Goal: Information Seeking & Learning: Find specific fact

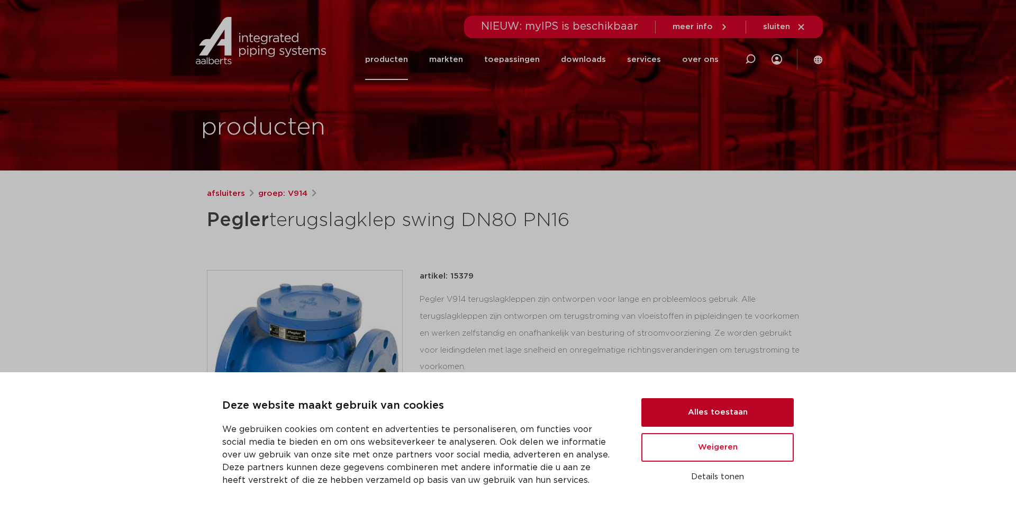
click at [699, 409] on button "Alles toestaan" at bounding box center [717, 412] width 152 height 29
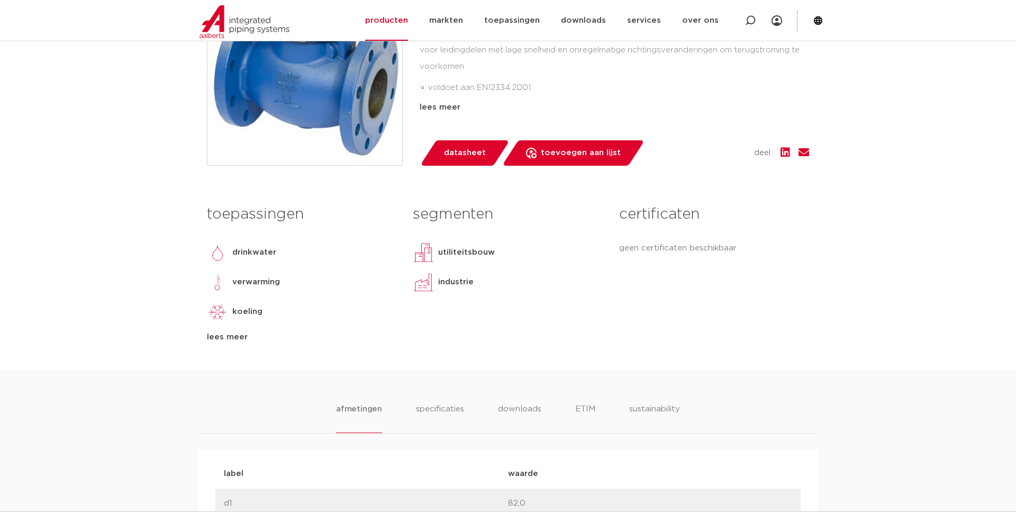
scroll to position [342, 0]
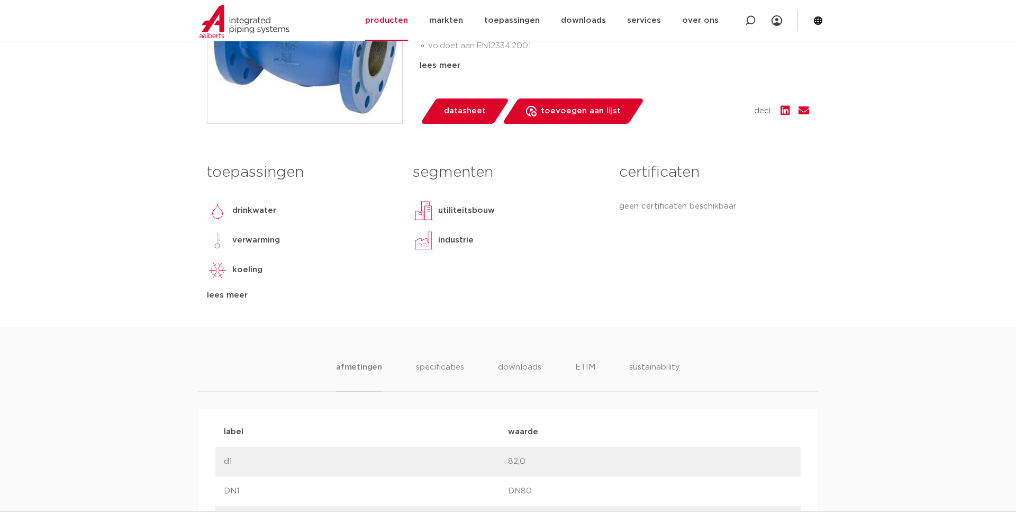
click at [217, 295] on div "lees meer" at bounding box center [302, 295] width 190 height 13
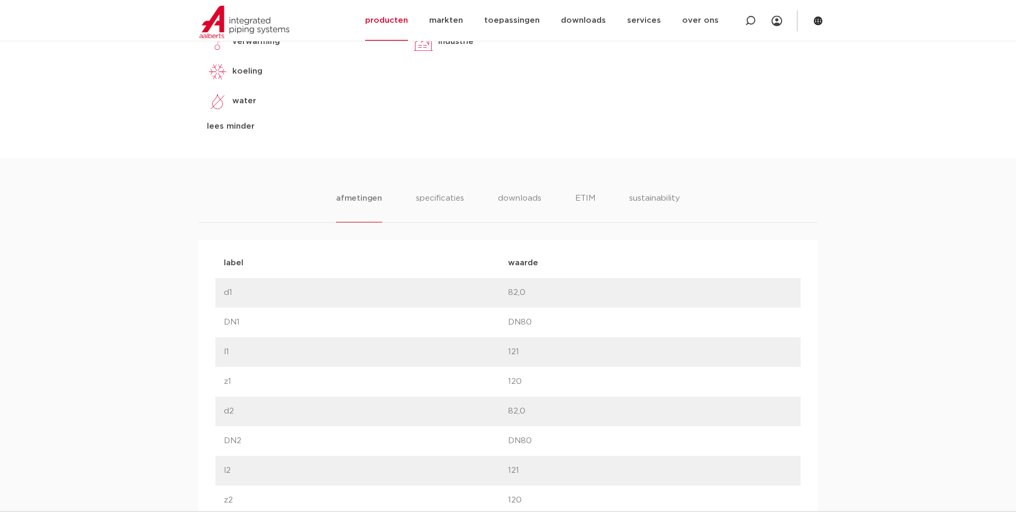
scroll to position [558, 0]
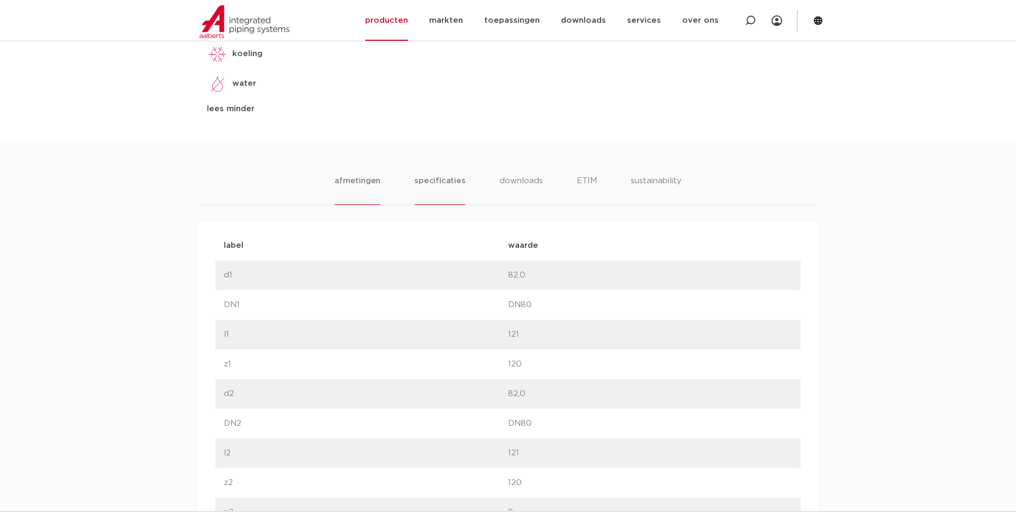
click at [453, 181] on li "specificaties" at bounding box center [439, 190] width 51 height 30
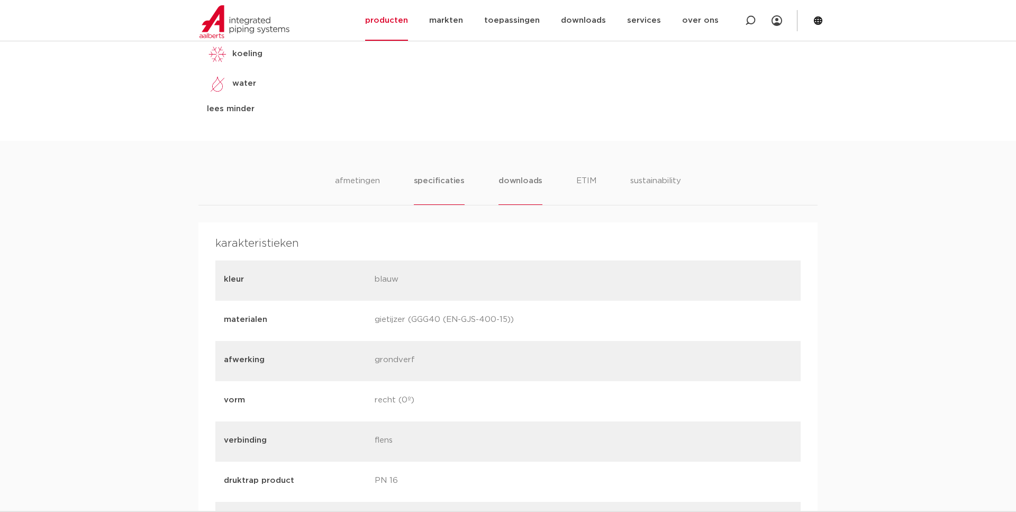
click at [511, 191] on li "downloads" at bounding box center [520, 190] width 44 height 30
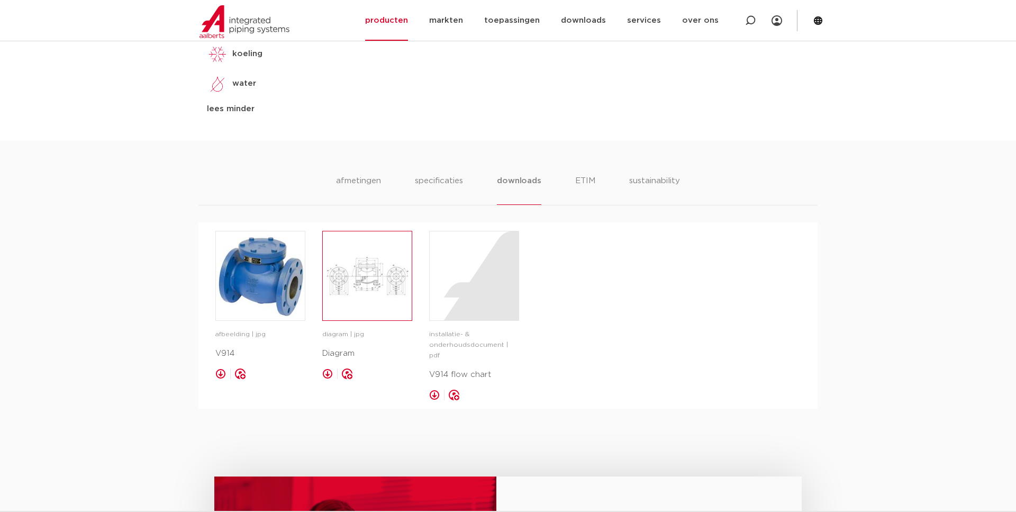
click at [366, 303] on img at bounding box center [367, 275] width 89 height 89
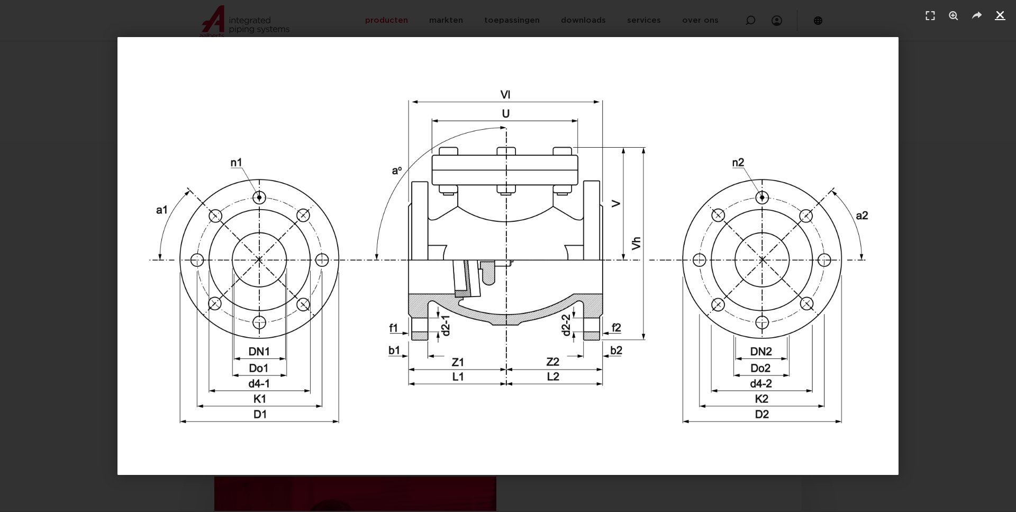
click at [1002, 17] on icon "Sluiten (Esc)" at bounding box center [1000, 15] width 11 height 11
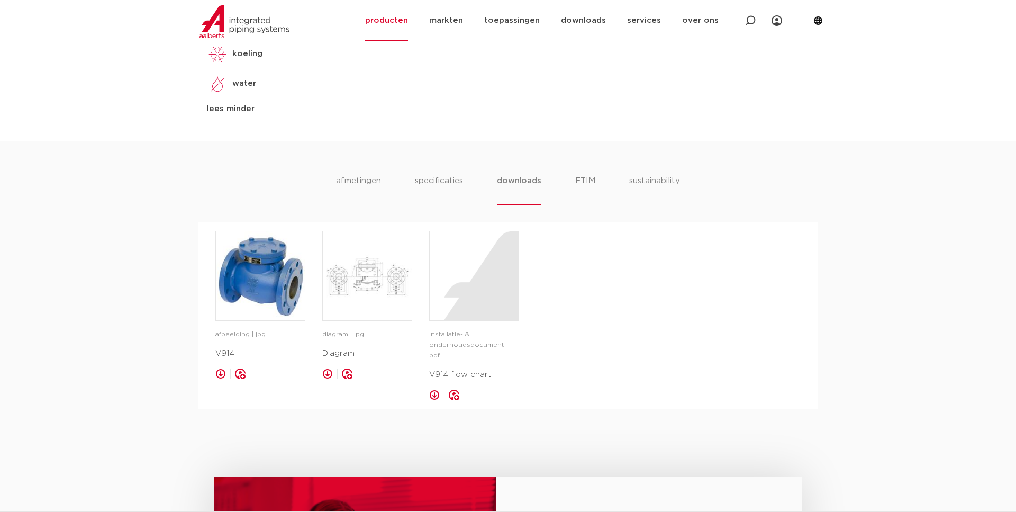
scroll to position [0, 0]
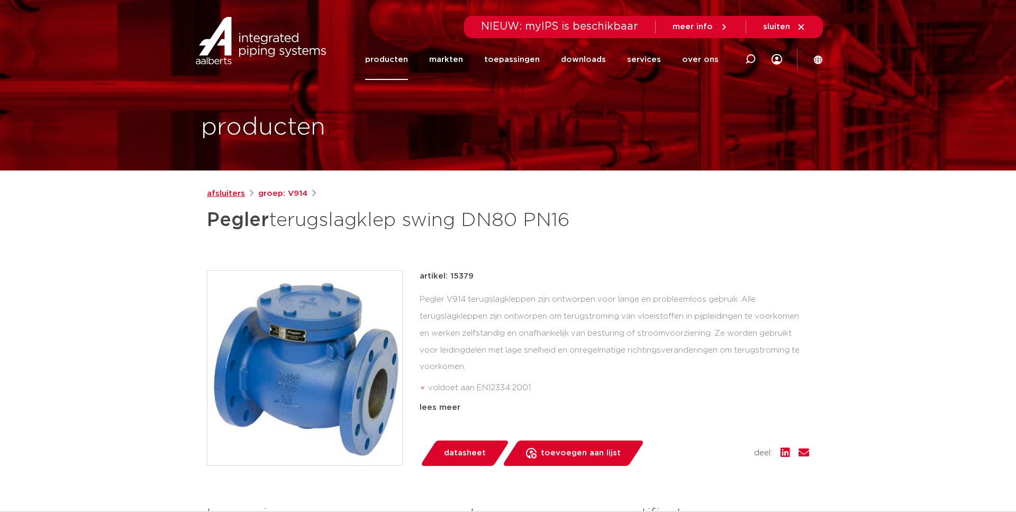
click at [227, 197] on link "afsluiters" at bounding box center [226, 193] width 38 height 13
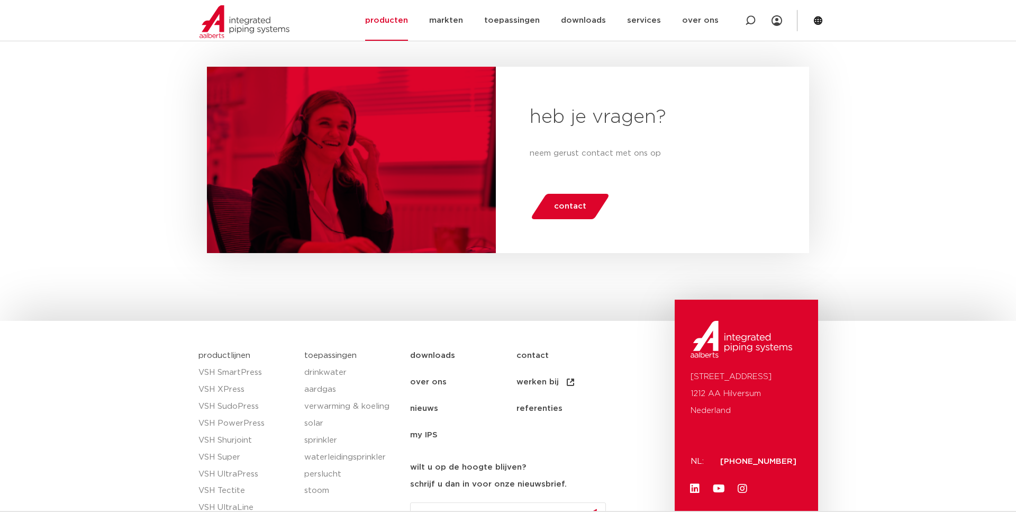
scroll to position [5245, 0]
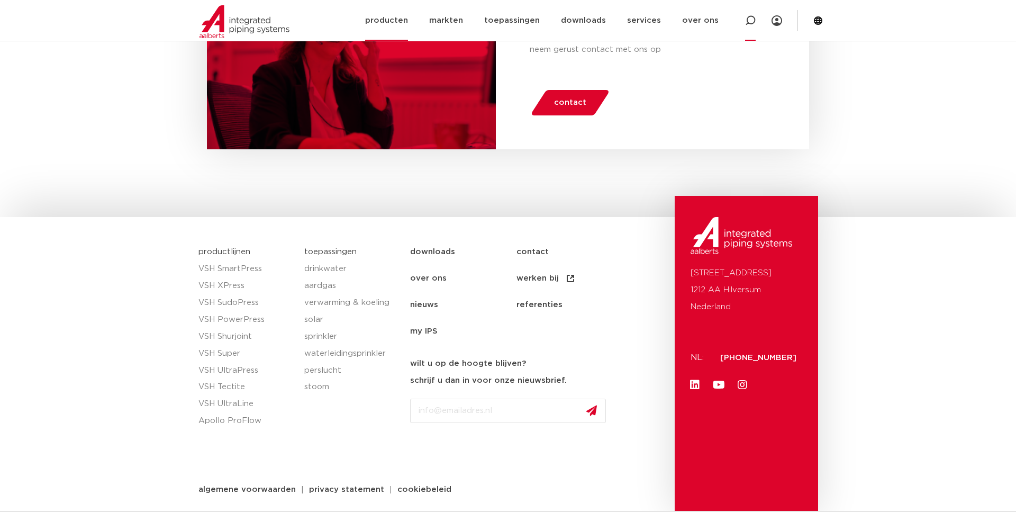
click at [754, 16] on icon at bounding box center [750, 20] width 11 height 11
type input "keerklep"
click button "Zoeken" at bounding box center [0, 0] width 0 height 0
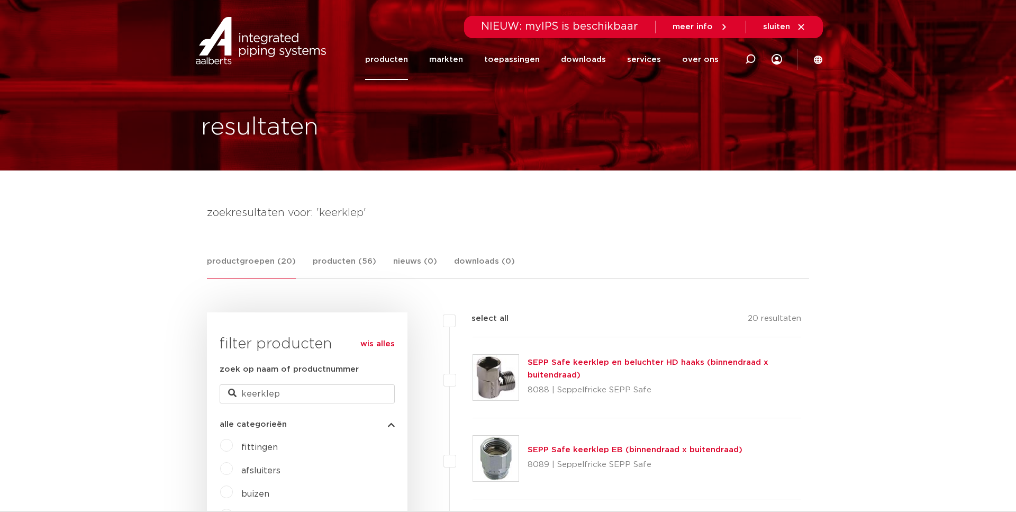
click at [335, 260] on link "producten (56)" at bounding box center [344, 266] width 63 height 23
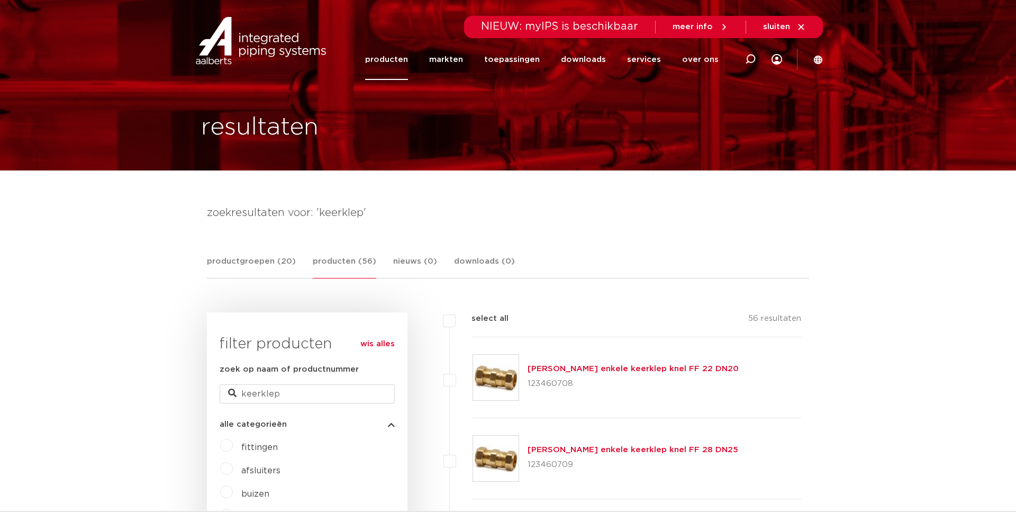
click at [744, 55] on div at bounding box center [750, 59] width 42 height 80
type input "terugslagklep"
click button "Zoeken" at bounding box center [0, 0] width 0 height 0
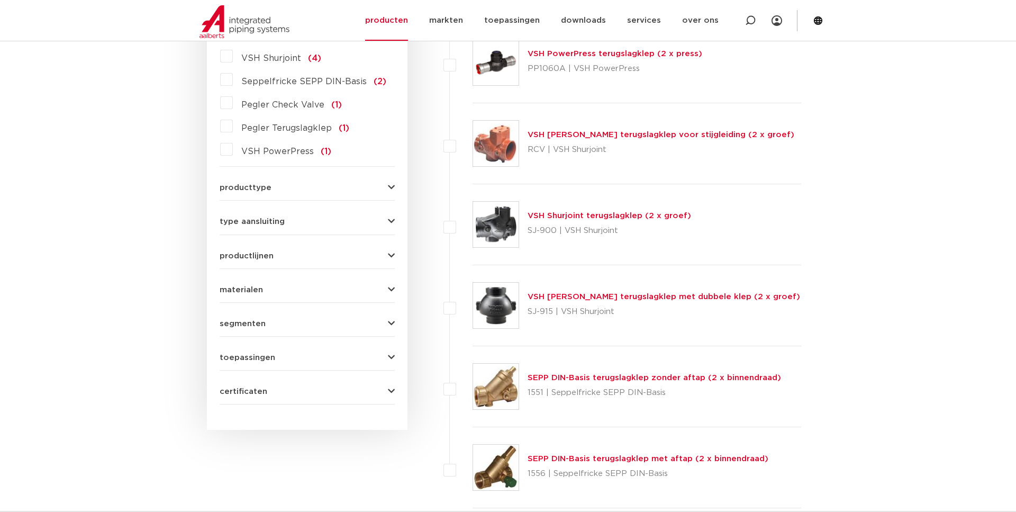
scroll to position [288, 0]
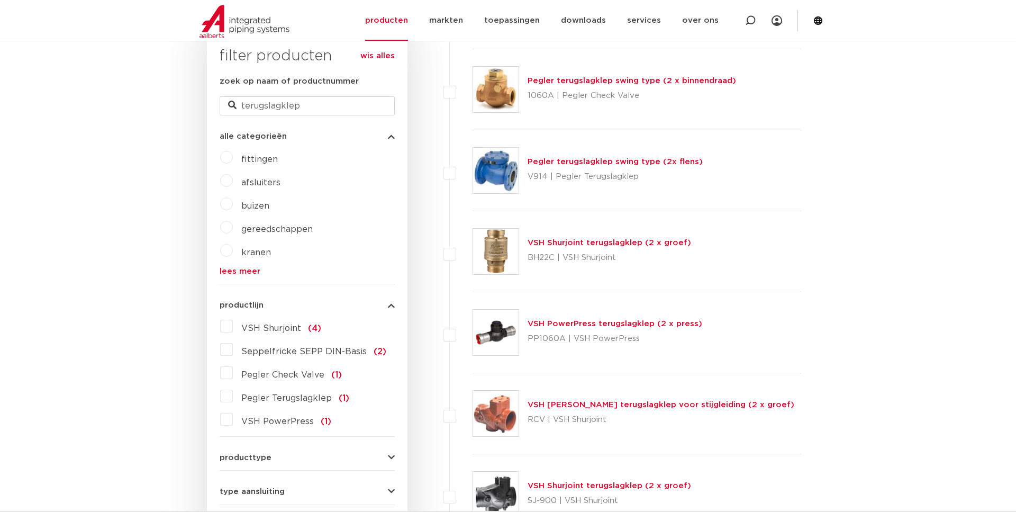
click at [591, 80] on link "Pegler terugslagklep swing type (2 x binnendraad)" at bounding box center [631, 81] width 208 height 8
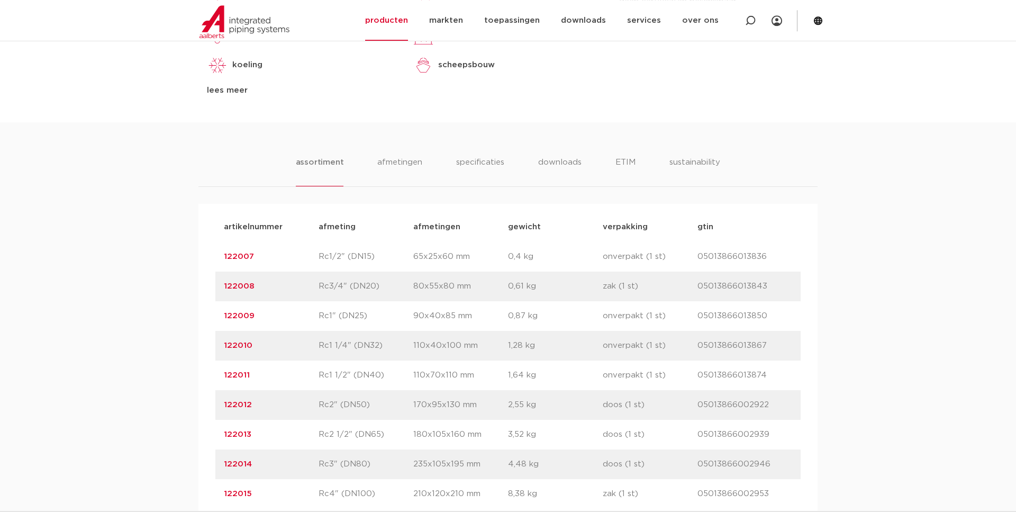
scroll to position [594, 0]
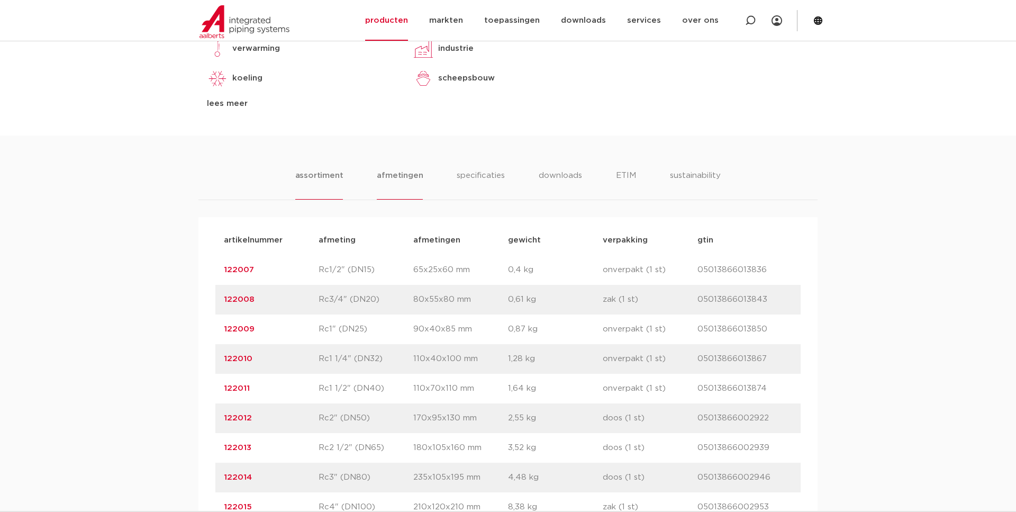
click at [412, 170] on li "afmetingen" at bounding box center [400, 184] width 46 height 30
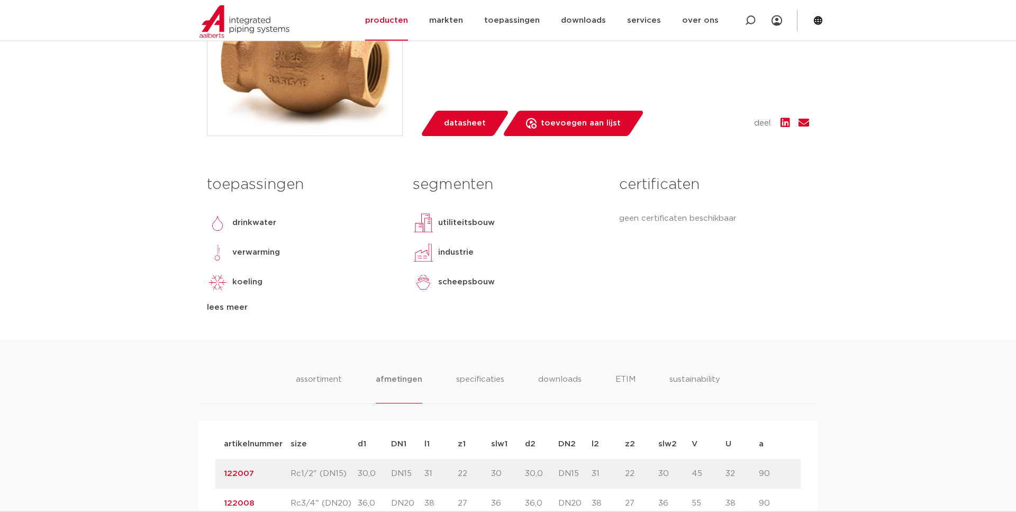
scroll to position [450, 0]
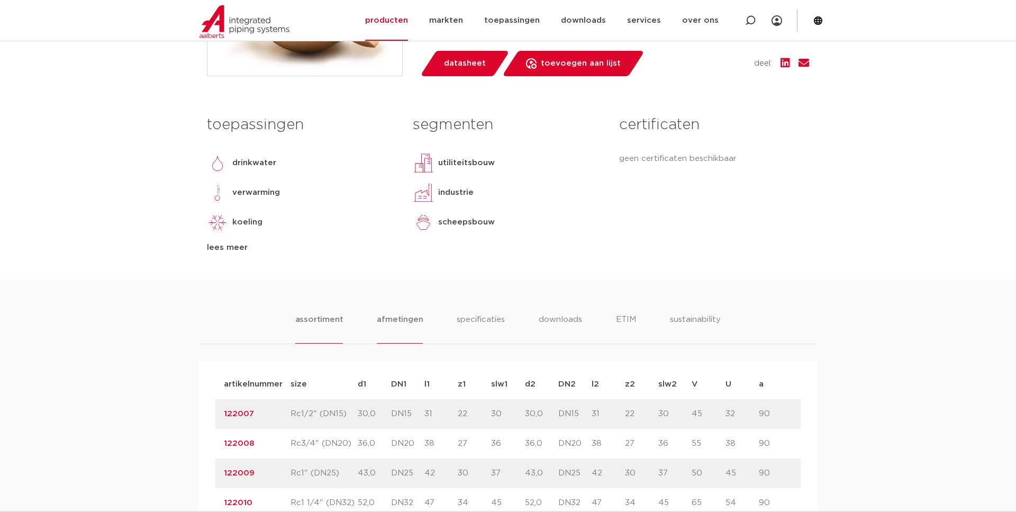
click at [307, 323] on li "assortiment" at bounding box center [319, 328] width 48 height 30
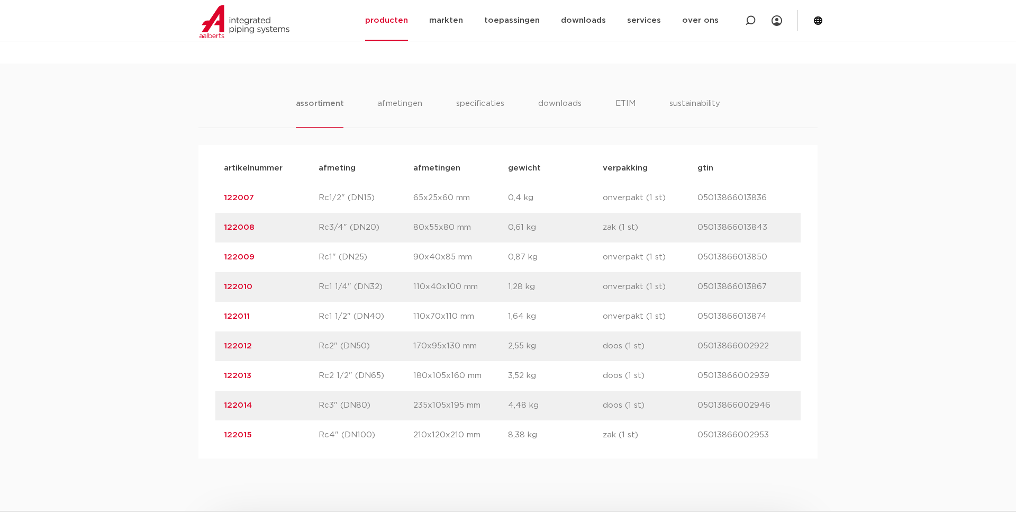
scroll to position [576, 0]
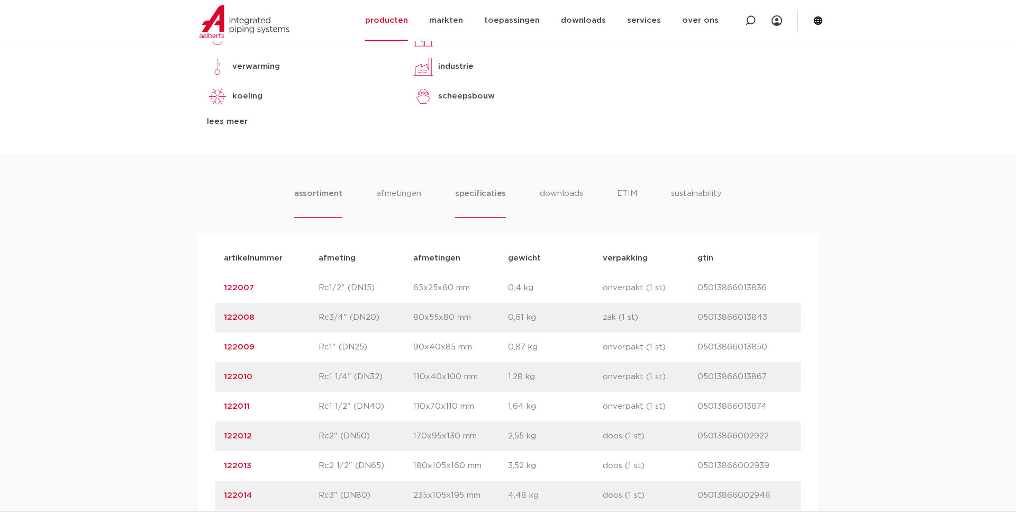
click at [468, 189] on li "specificaties" at bounding box center [480, 202] width 51 height 30
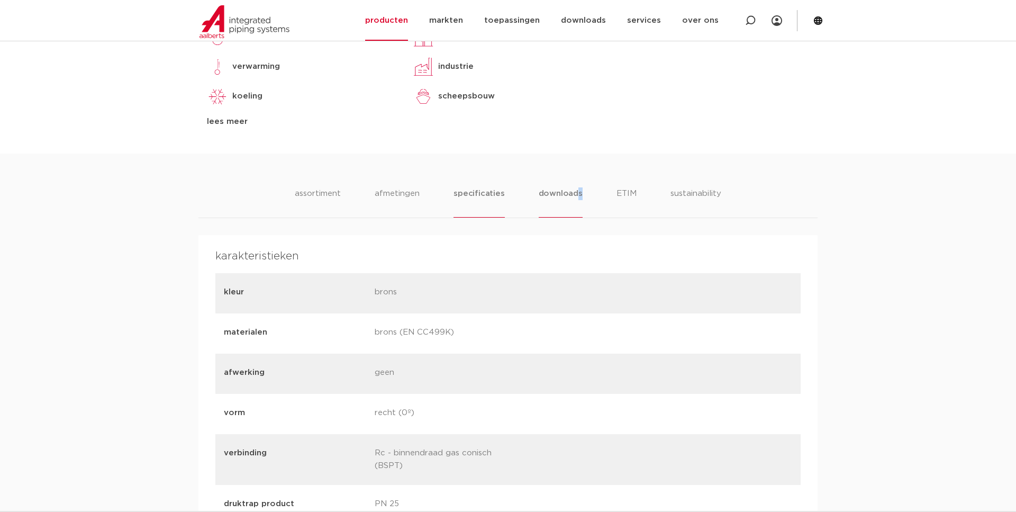
click at [578, 203] on ul "assortiment [GEOGRAPHIC_DATA] specificaties downloads ETIM sustainability" at bounding box center [508, 202] width 426 height 30
click at [571, 202] on li "downloads" at bounding box center [561, 202] width 44 height 30
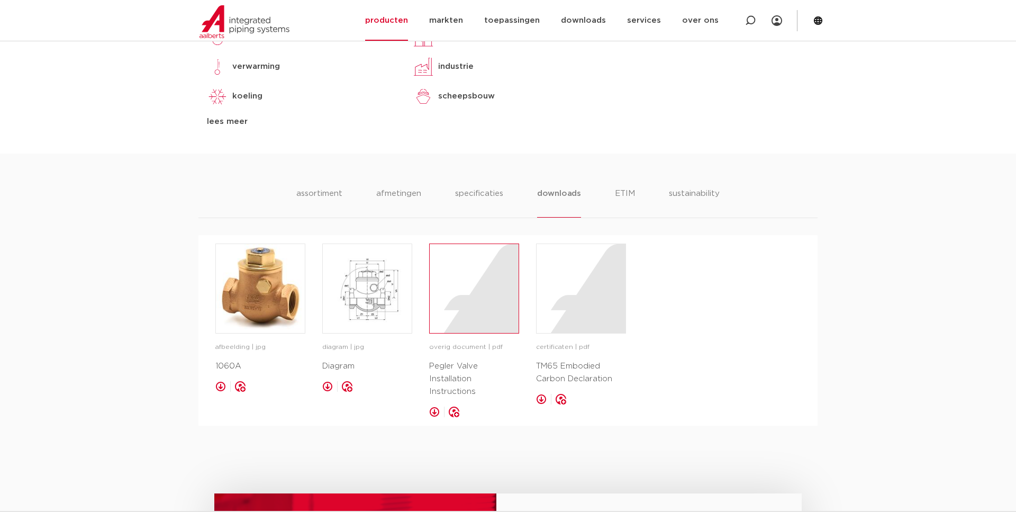
click at [442, 294] on div at bounding box center [474, 288] width 89 height 89
click at [350, 197] on ul "assortiment afmetingen specificaties downloads ETIM sustainability" at bounding box center [507, 202] width 423 height 30
click at [385, 187] on li "afmetingen" at bounding box center [399, 202] width 46 height 30
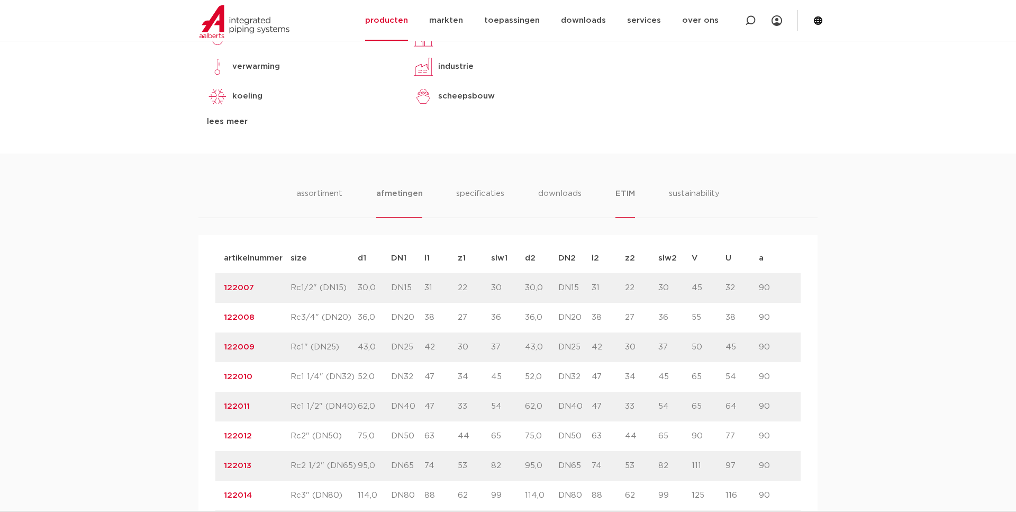
click at [624, 195] on li "ETIM" at bounding box center [624, 202] width 19 height 30
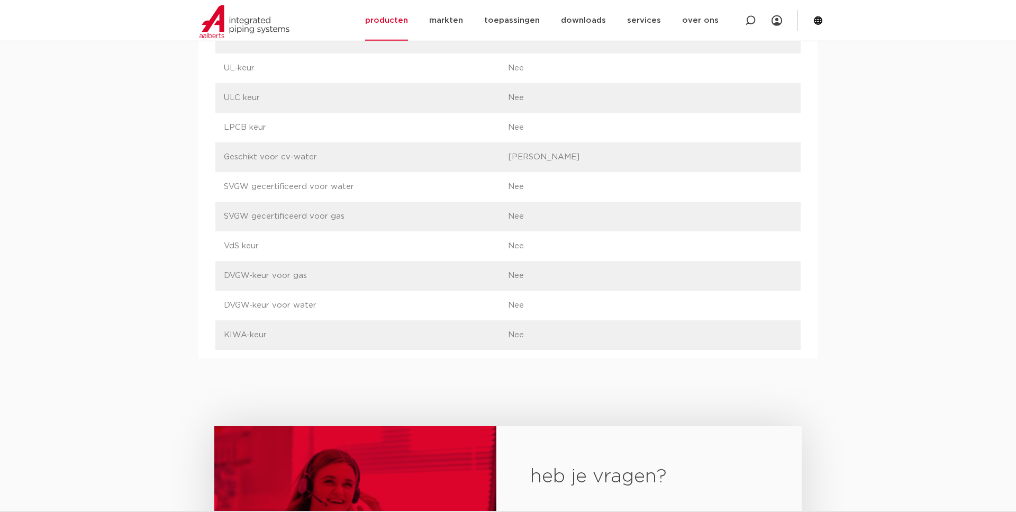
scroll to position [1259, 0]
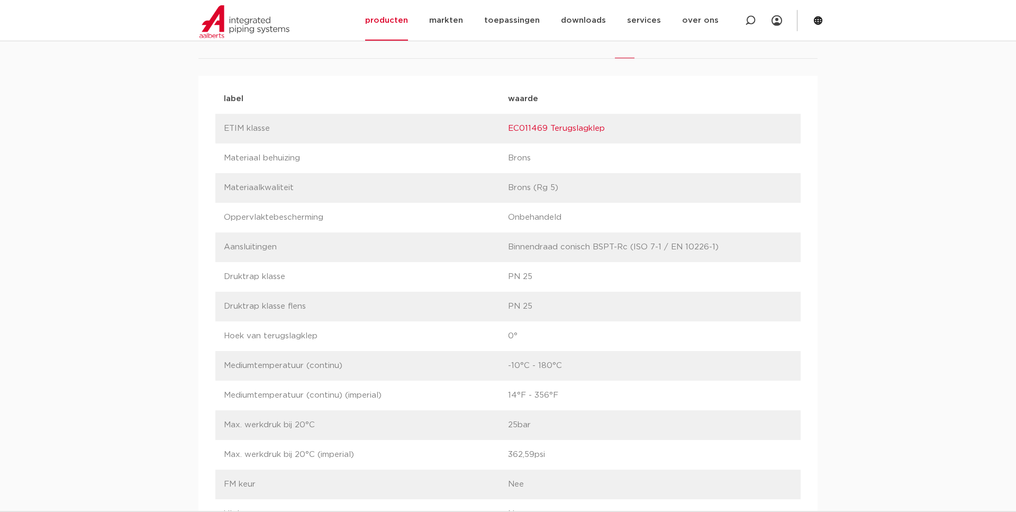
scroll to position [450, 0]
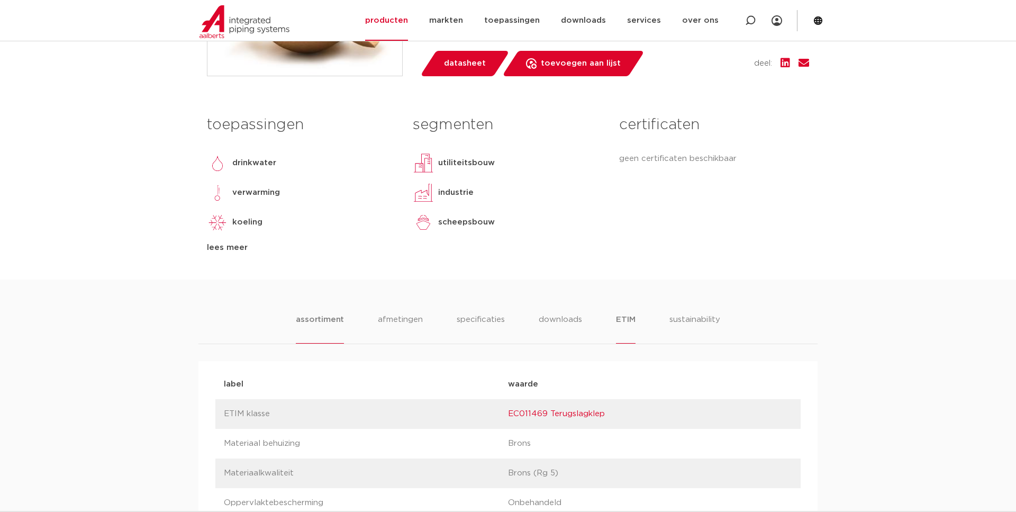
click at [333, 329] on li "assortiment" at bounding box center [320, 328] width 48 height 30
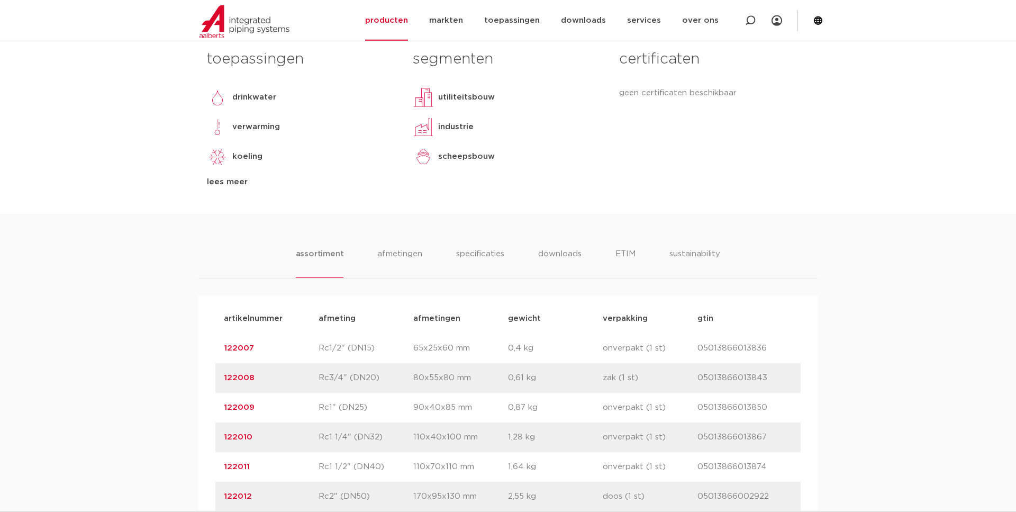
scroll to position [701, 0]
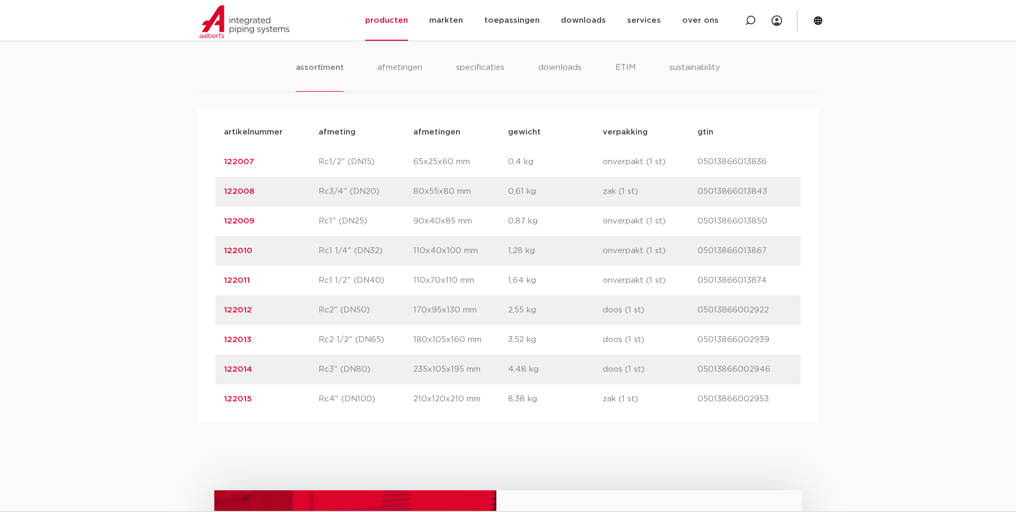
drag, startPoint x: 331, startPoint y: 373, endPoint x: 503, endPoint y: 368, distance: 172.6
click at [503, 368] on div "artikelnummer 122014 afmeting Rc3" (DN80) afmetingen 235x105x195 mm gewicht 4,4…" at bounding box center [507, 369] width 585 height 30
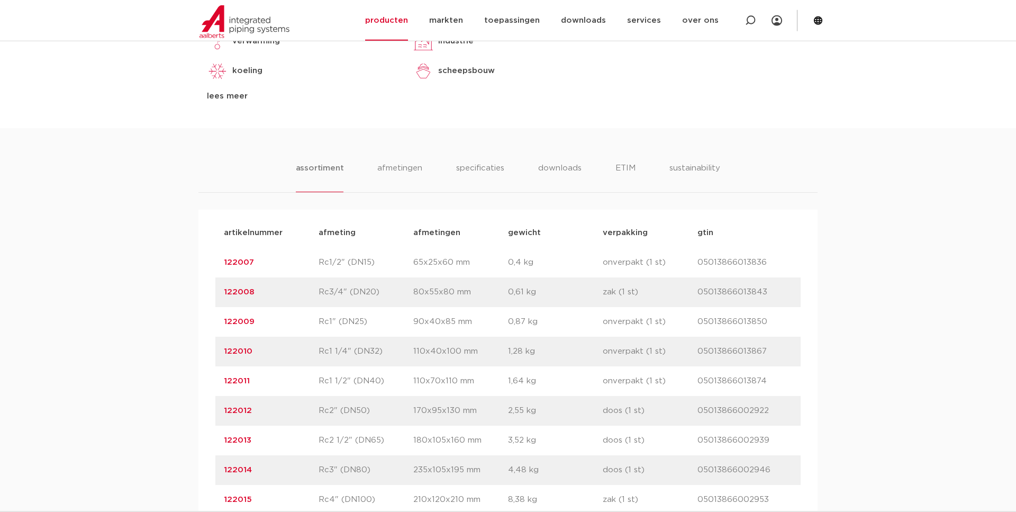
scroll to position [647, 0]
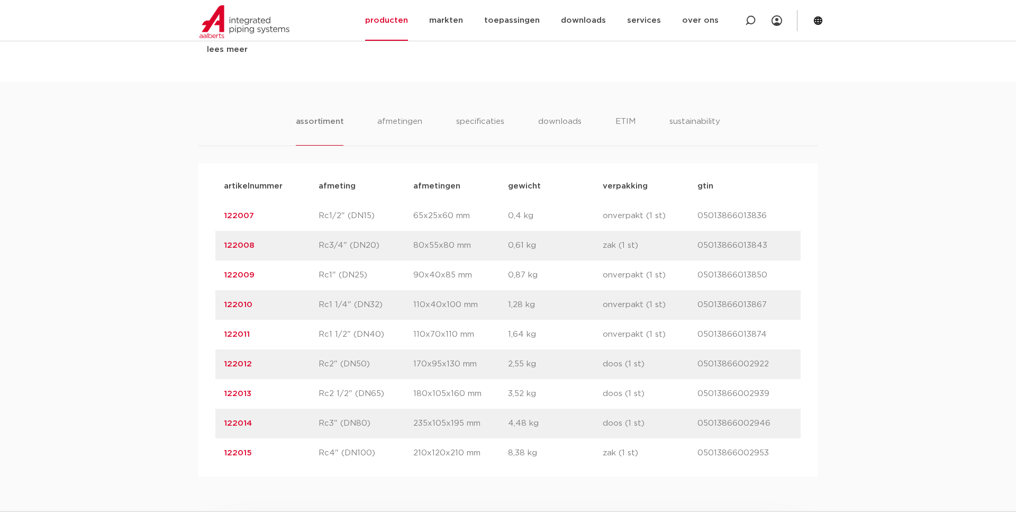
click at [247, 424] on link "122014" at bounding box center [238, 423] width 28 height 8
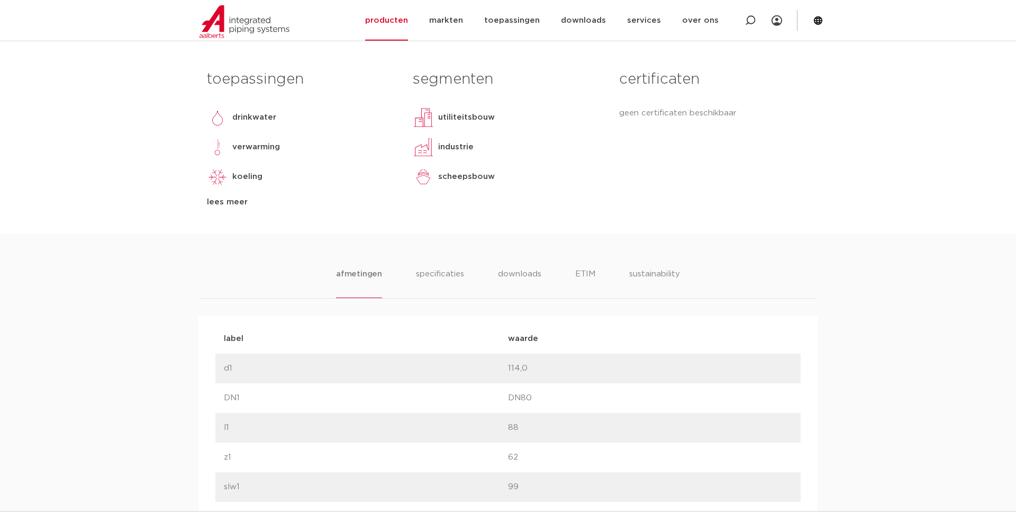
scroll to position [504, 0]
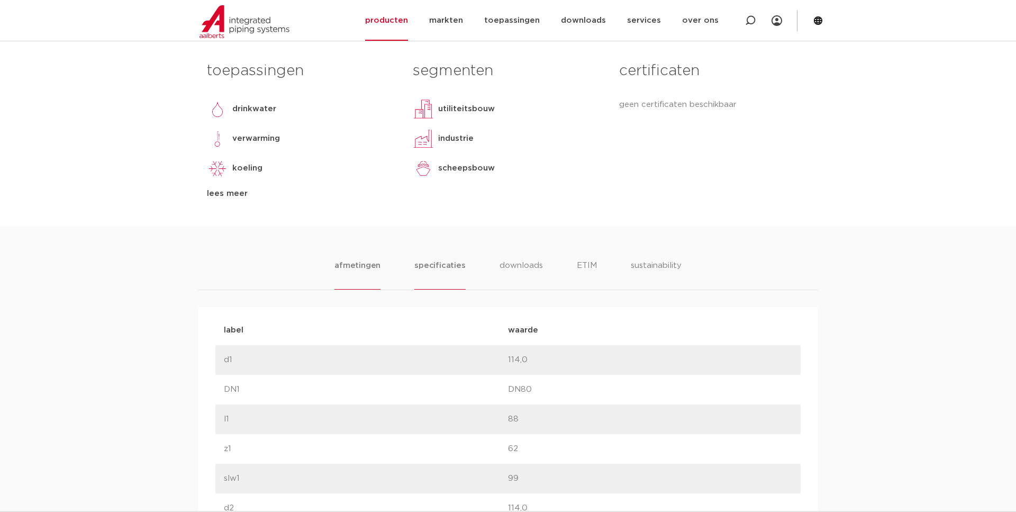
click at [445, 269] on li "specificaties" at bounding box center [439, 274] width 51 height 30
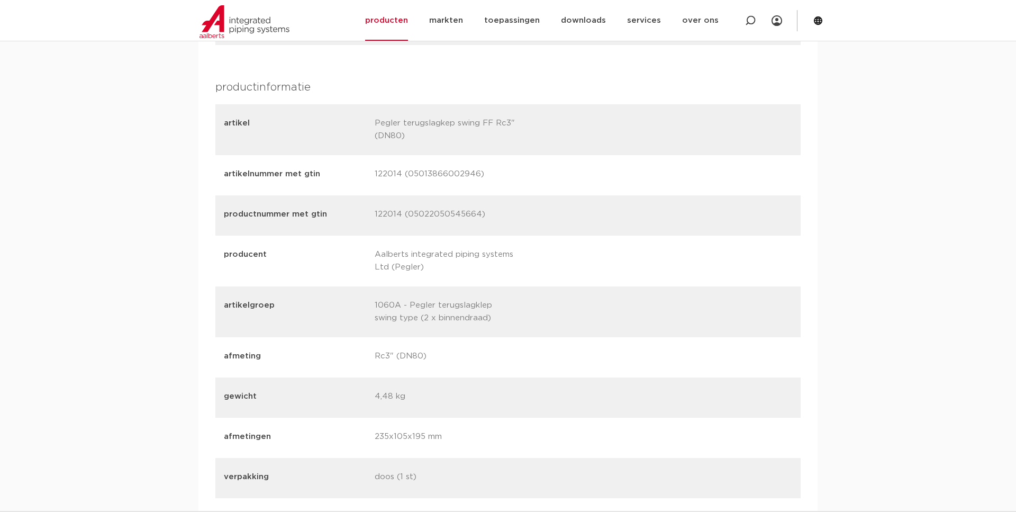
scroll to position [1457, 0]
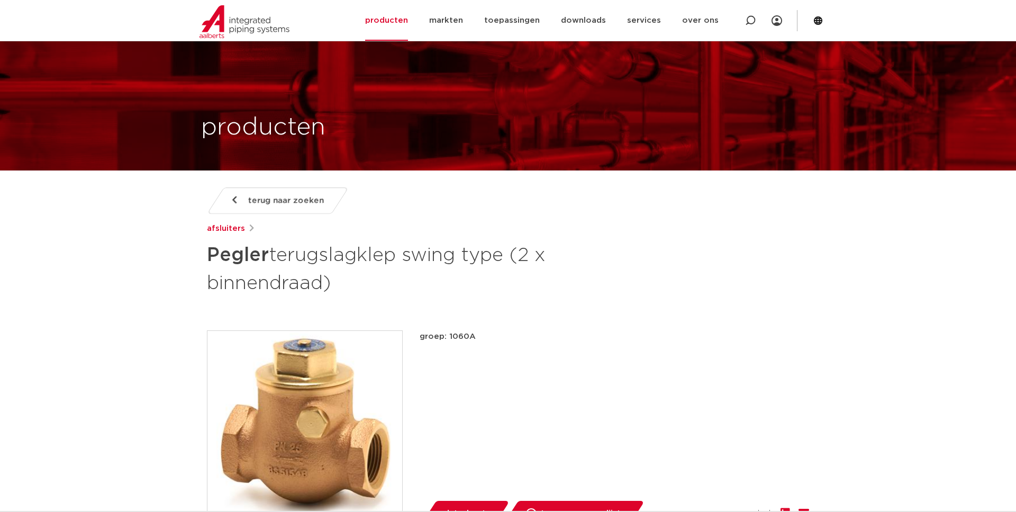
scroll to position [198, 0]
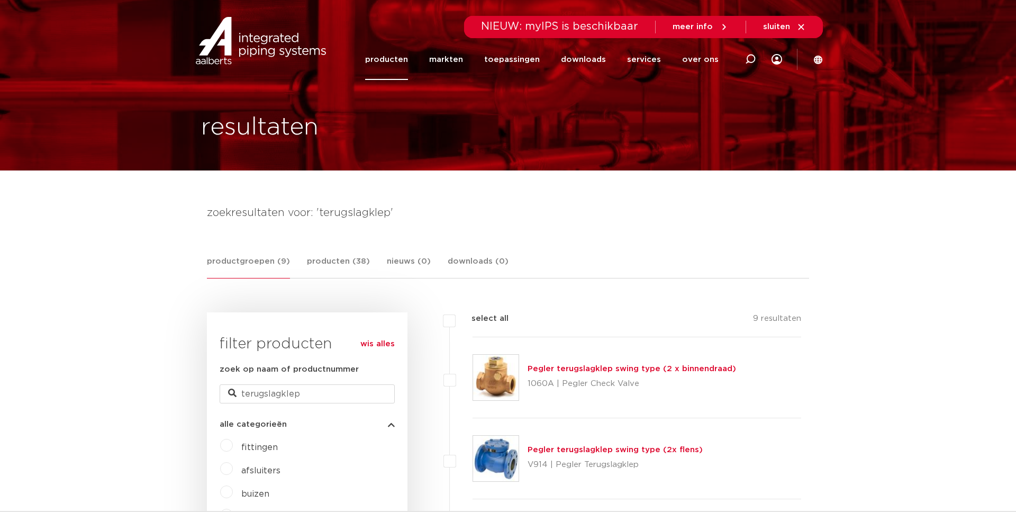
scroll to position [288, 0]
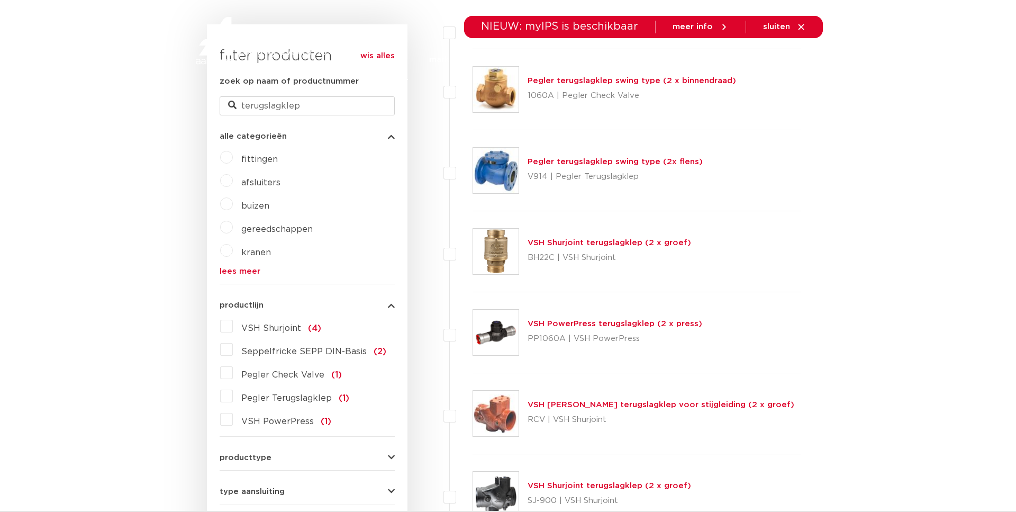
click at [492, 163] on img at bounding box center [495, 170] width 45 height 45
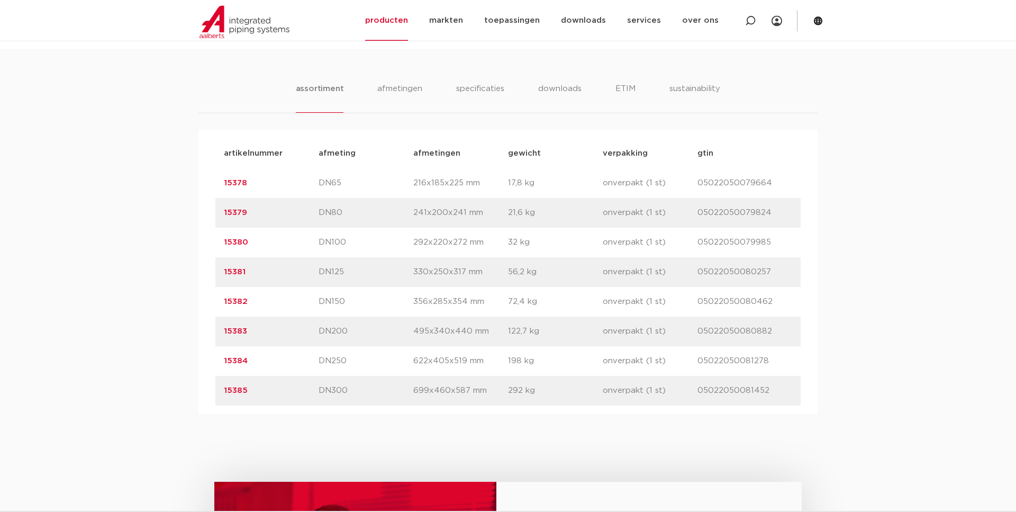
scroll to position [647, 0]
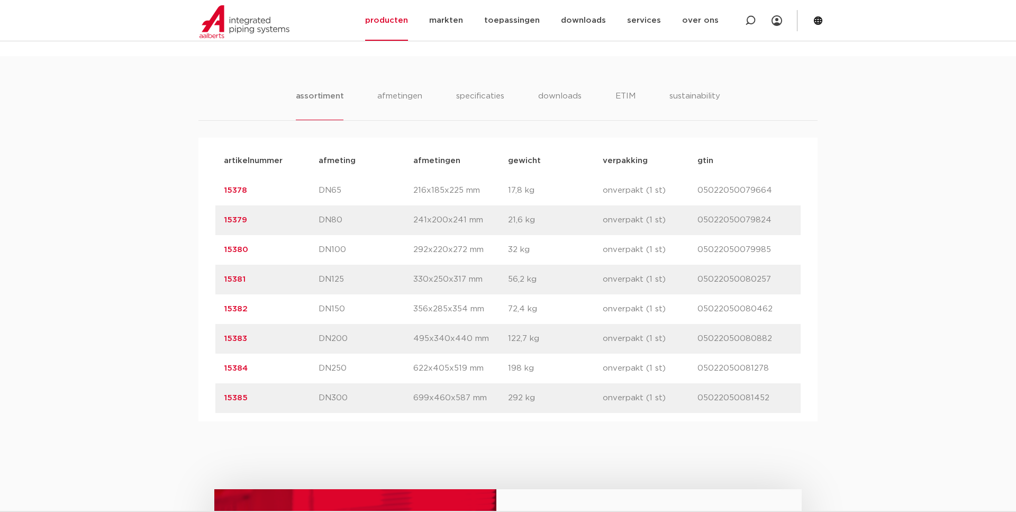
click at [232, 216] on link "15379" at bounding box center [235, 220] width 23 height 8
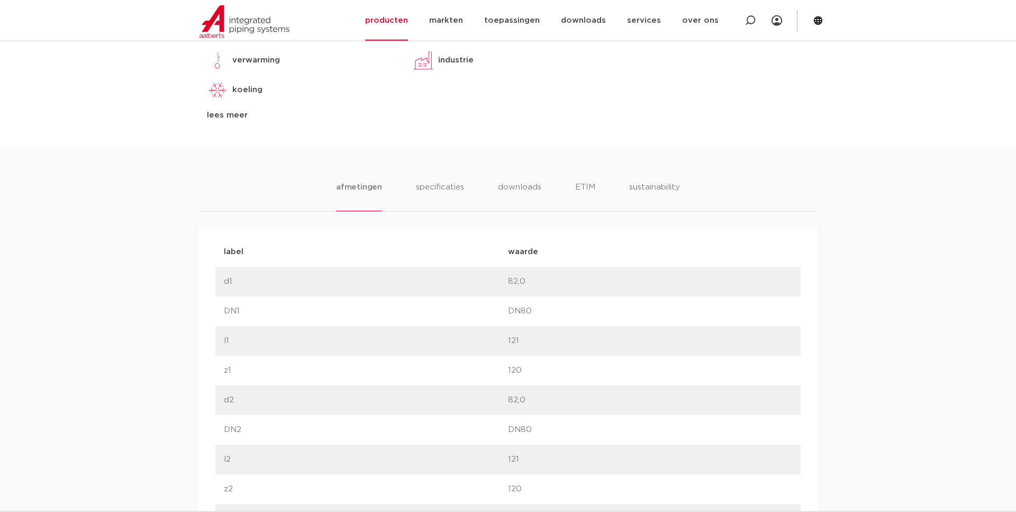
scroll to position [540, 0]
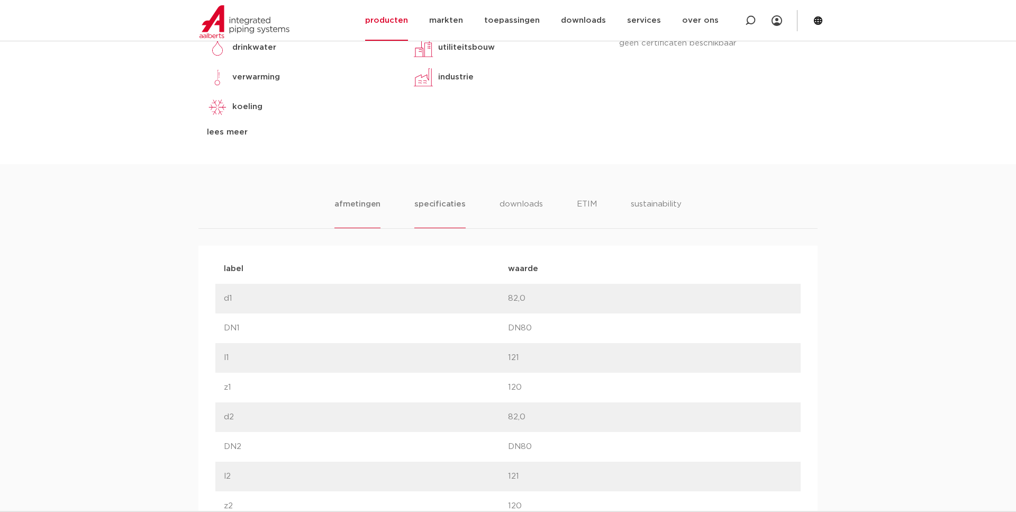
click at [456, 200] on li "specificaties" at bounding box center [439, 213] width 51 height 30
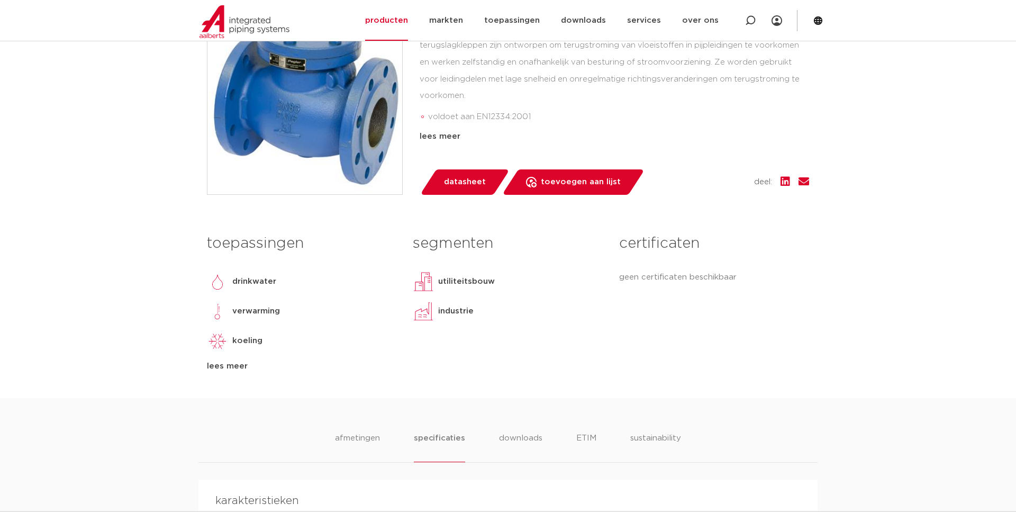
scroll to position [0, 0]
